Goal: Transaction & Acquisition: Purchase product/service

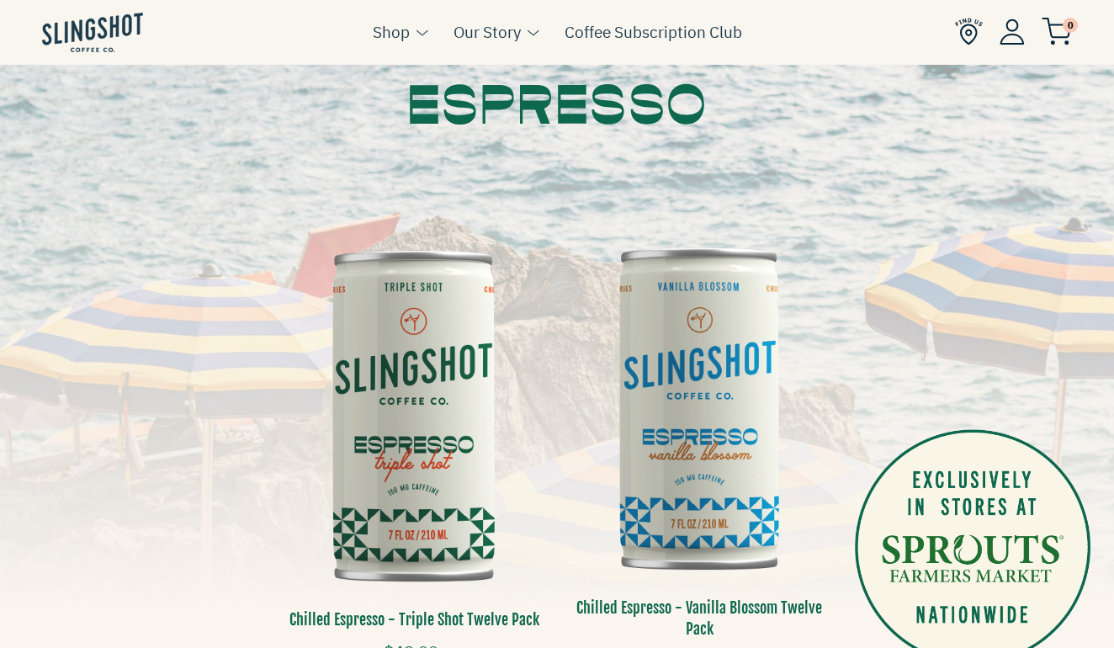
scroll to position [356, 0]
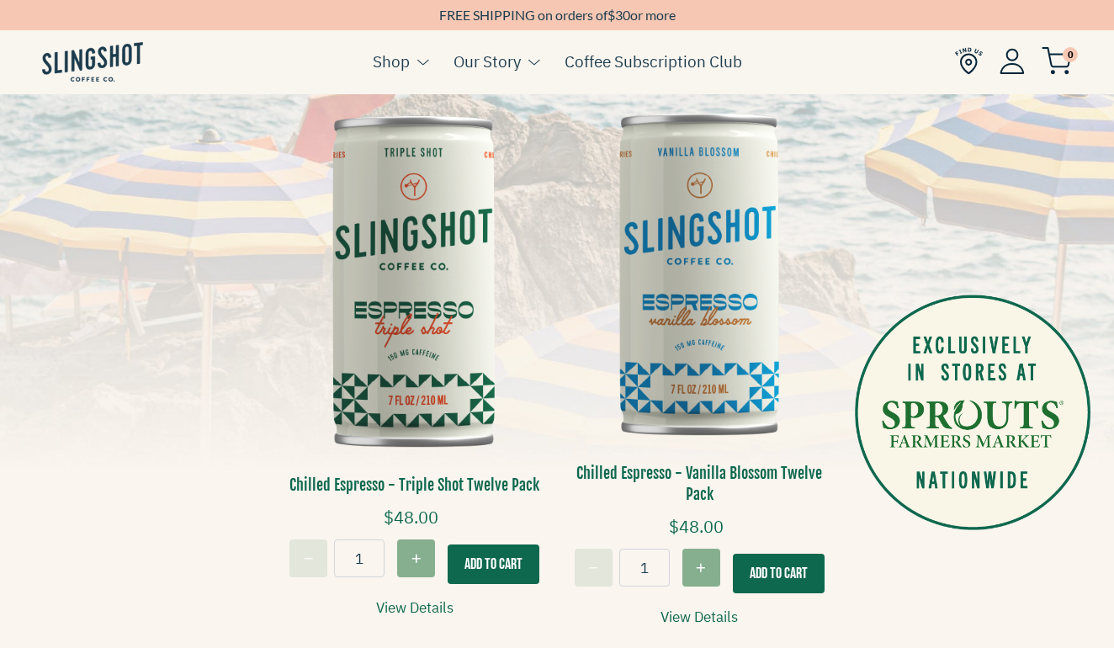
click at [744, 284] on img at bounding box center [700, 272] width 260 height 389
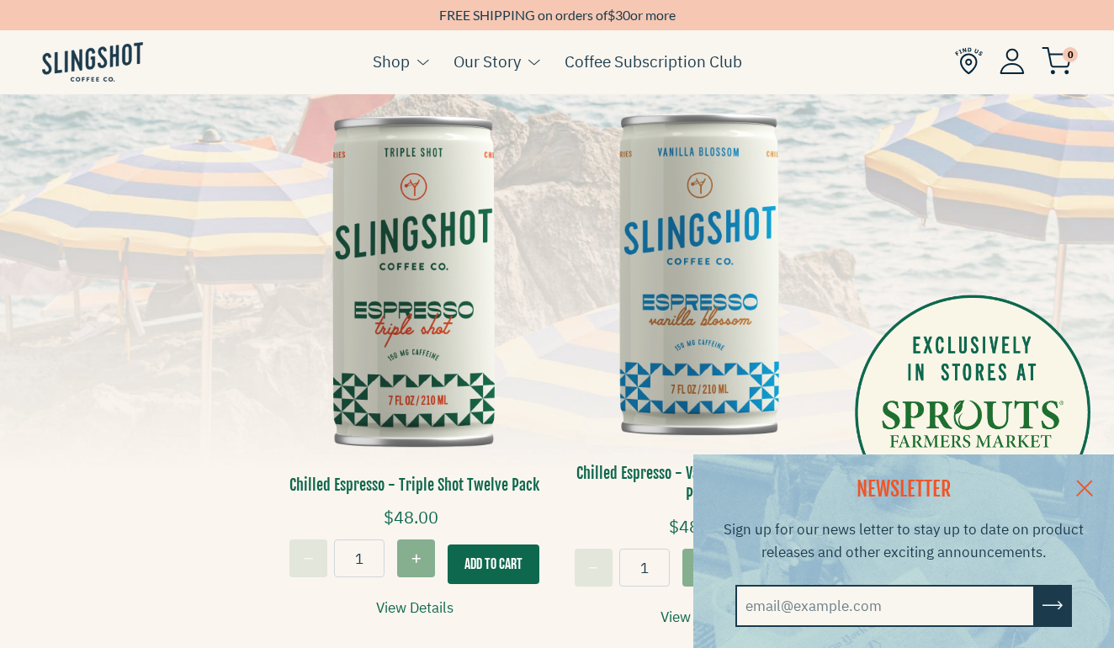
click at [674, 320] on img at bounding box center [700, 272] width 260 height 389
click at [1073, 476] on link at bounding box center [1084, 486] width 59 height 65
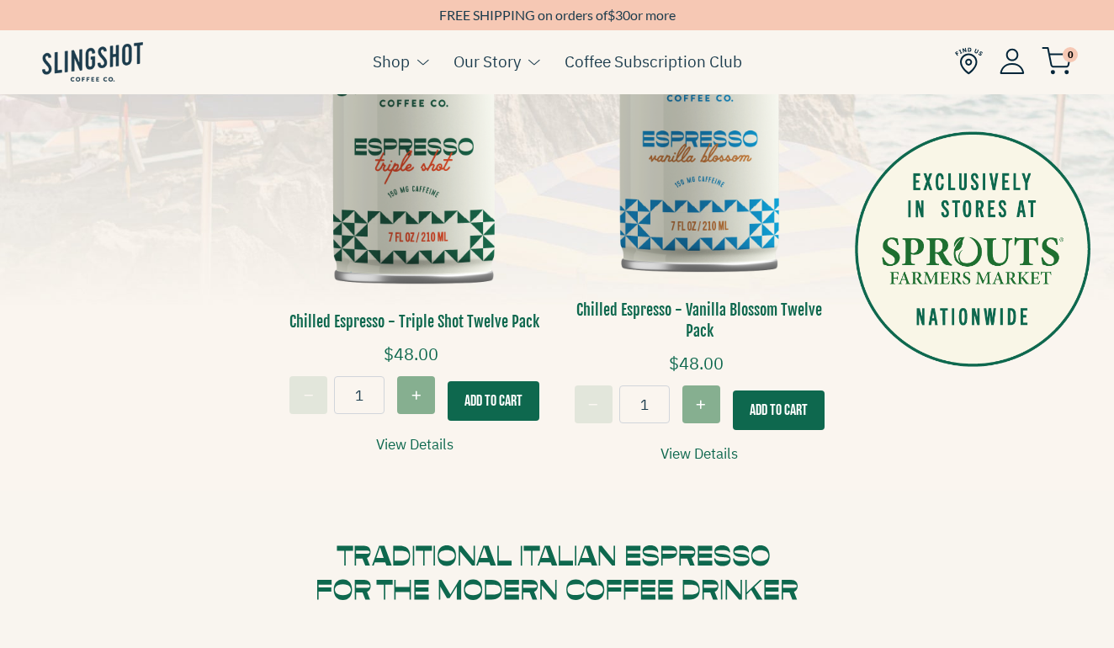
scroll to position [843, 0]
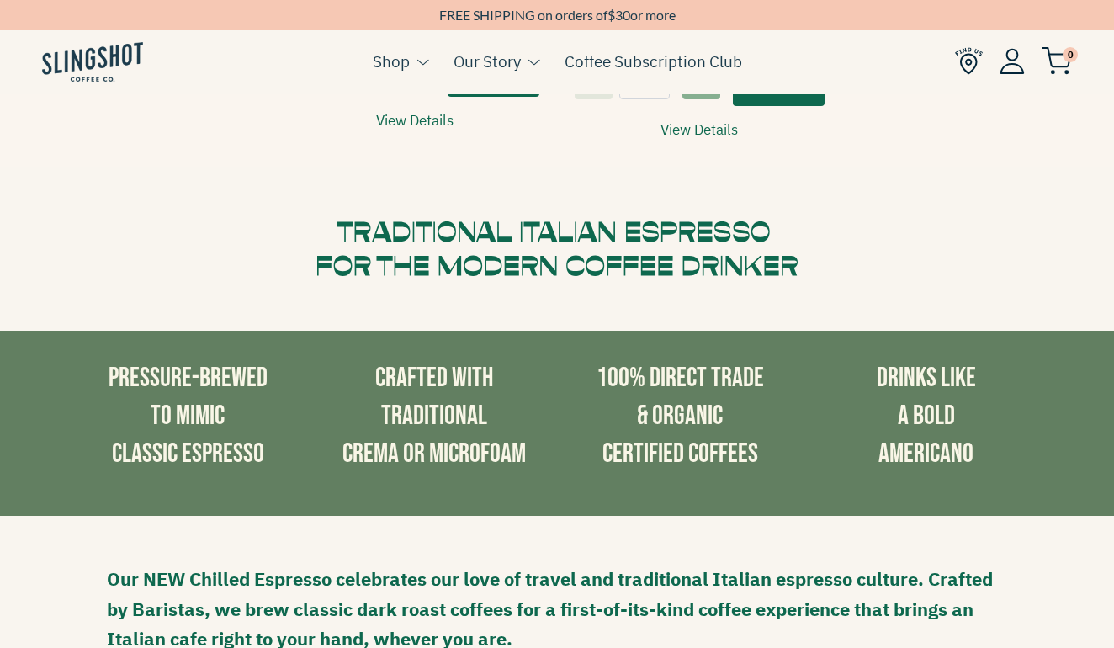
click at [709, 120] on link "View Details" at bounding box center [699, 130] width 77 height 23
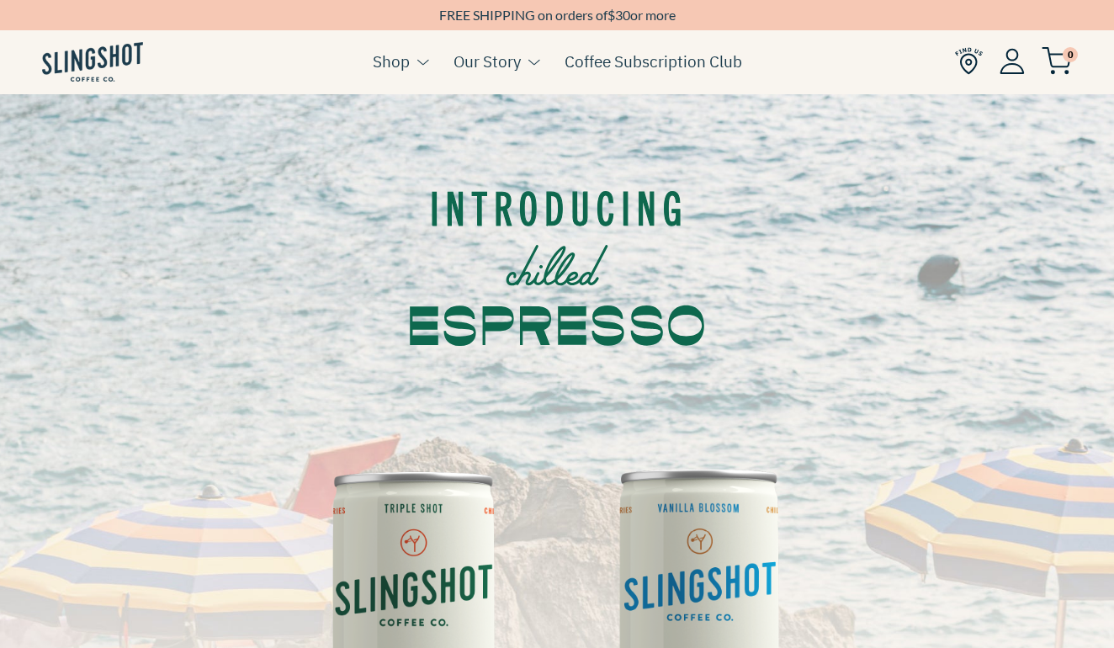
scroll to position [0, 0]
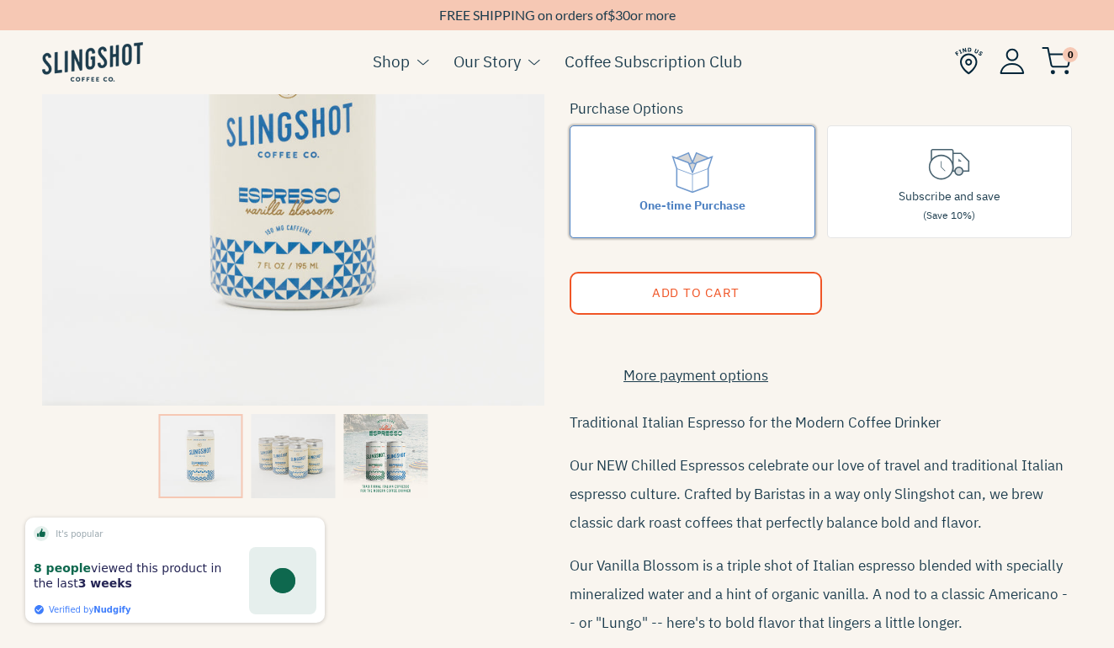
scroll to position [260, 0]
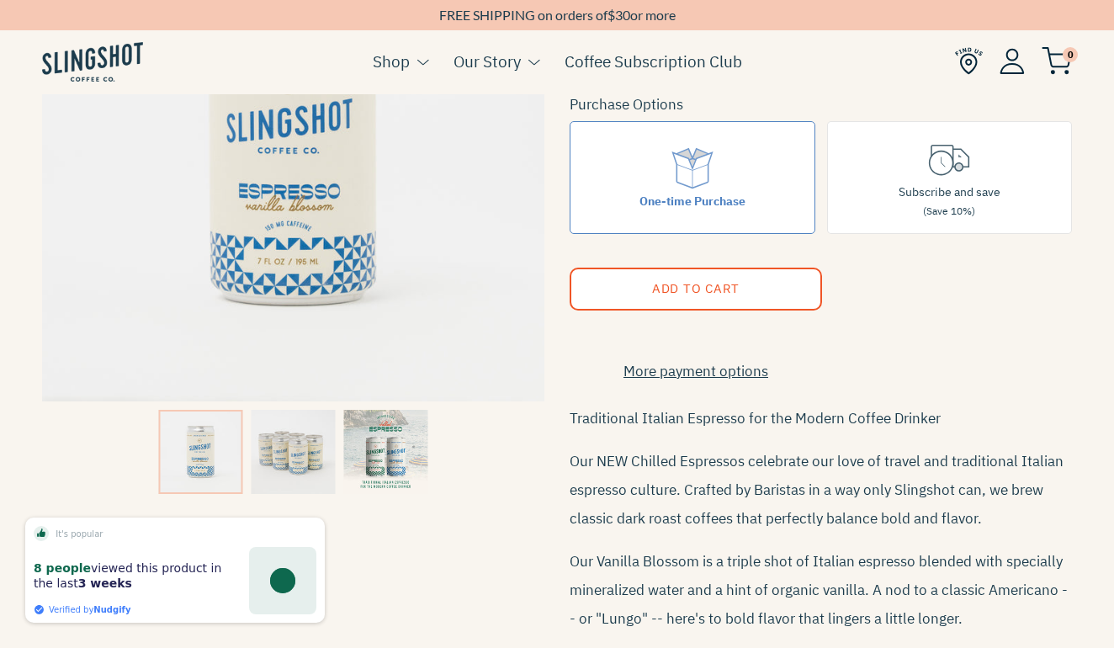
click at [295, 460] on img at bounding box center [294, 452] width 84 height 84
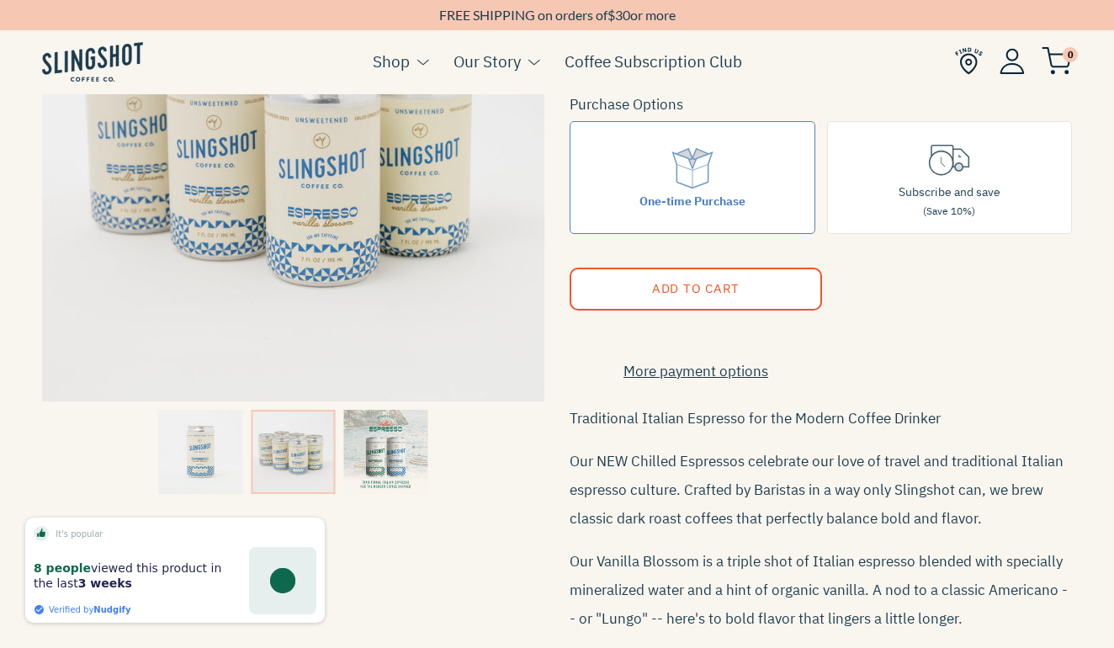
click at [371, 461] on img at bounding box center [385, 452] width 84 height 84
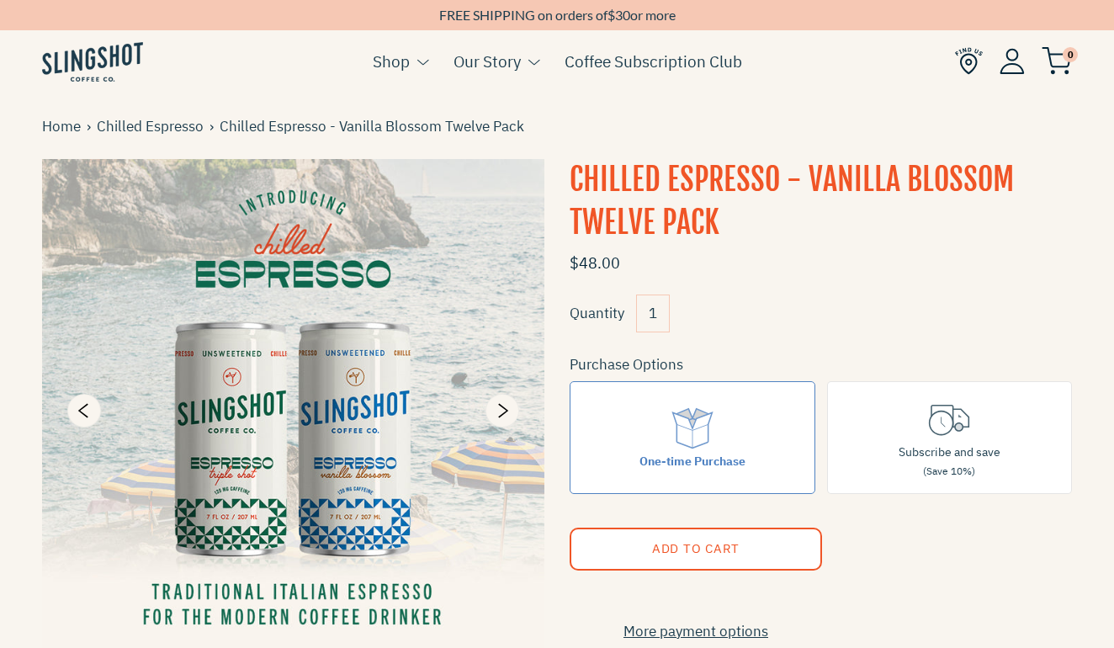
scroll to position [0, 0]
